Goal: Task Accomplishment & Management: Manage account settings

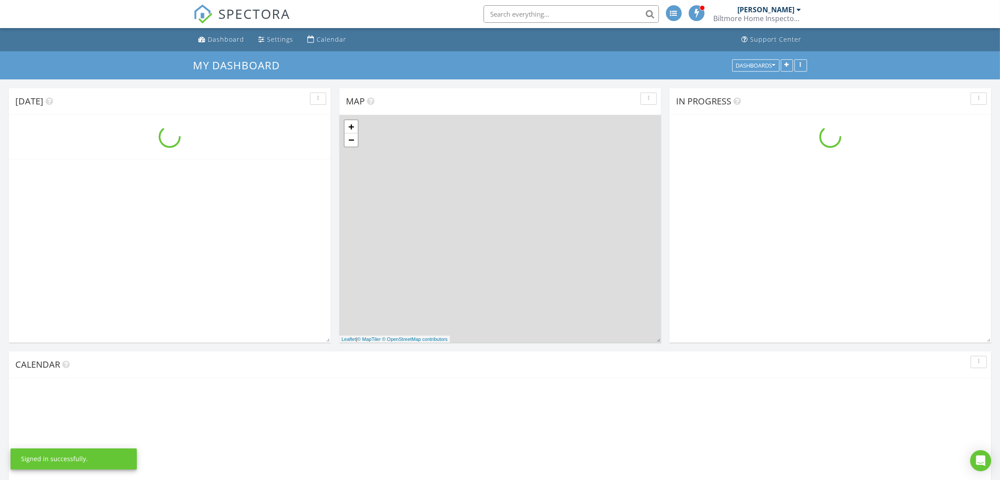
scroll to position [818, 1021]
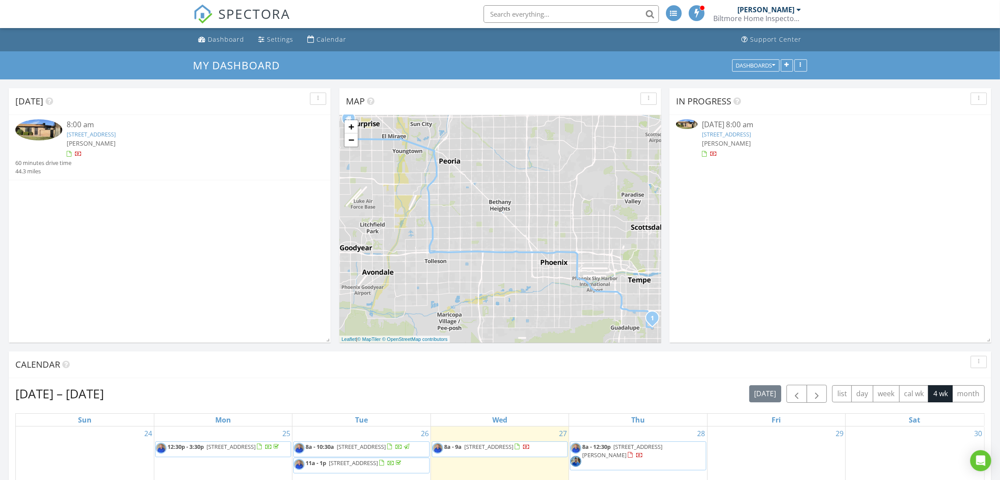
click at [116, 136] on link "[STREET_ADDRESS]" at bounding box center [91, 134] width 49 height 8
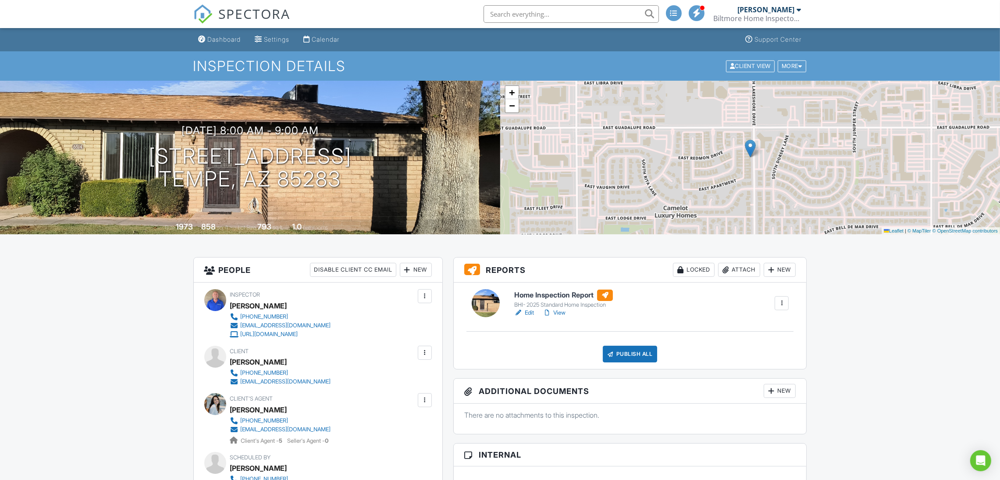
click at [522, 309] on div at bounding box center [518, 312] width 9 height 9
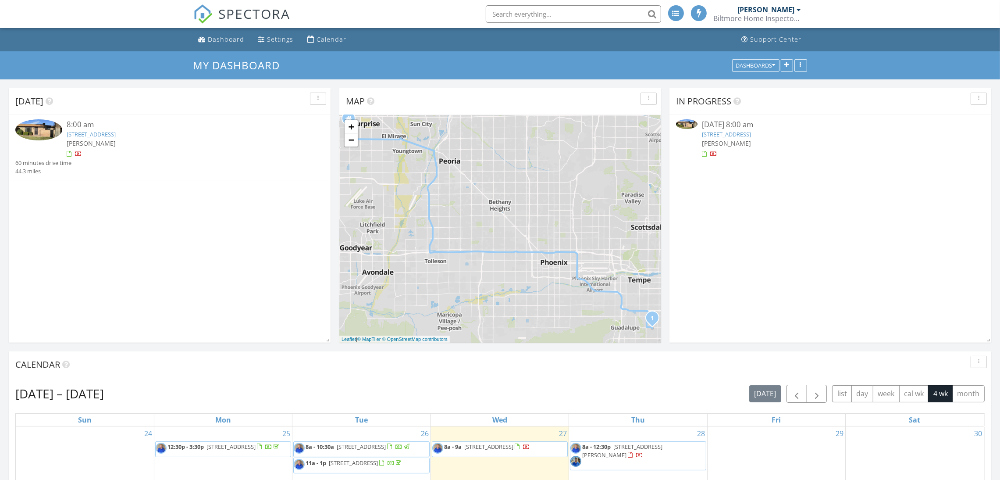
scroll to position [4, 4]
click at [116, 134] on link "6514 S Lakeshore Dr C, Tempe, AZ 85283" at bounding box center [91, 134] width 49 height 8
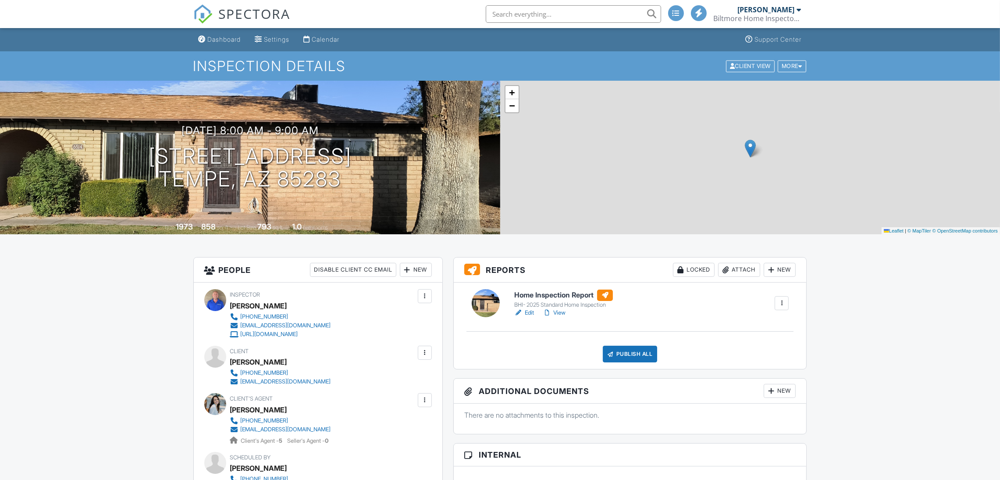
click at [565, 312] on link "View" at bounding box center [554, 312] width 23 height 9
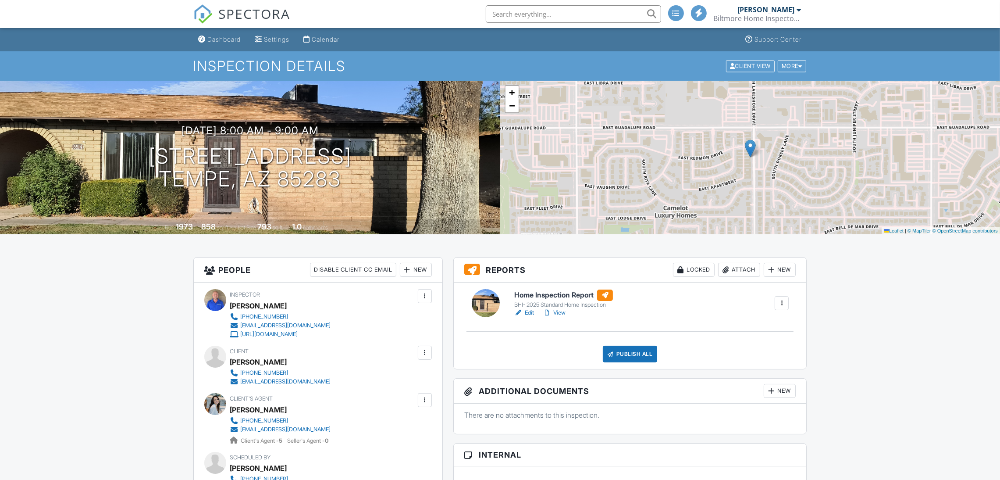
click at [563, 312] on link "View" at bounding box center [554, 312] width 23 height 9
